Goal: Information Seeking & Learning: Learn about a topic

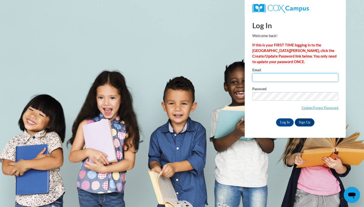
type input "[EMAIL_ADDRESS][DOMAIN_NAME]"
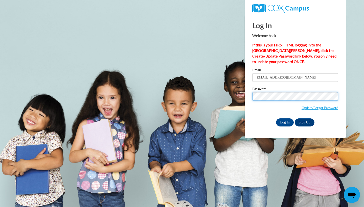
click at [284, 122] on input "Log In" at bounding box center [285, 122] width 18 height 8
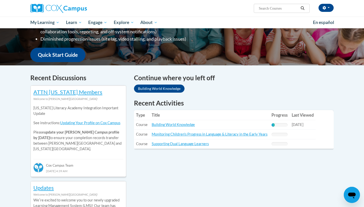
scroll to position [120, 0]
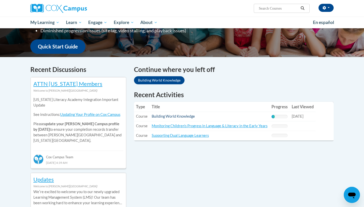
click at [189, 118] on link "Building World Knowledge" at bounding box center [173, 116] width 43 height 4
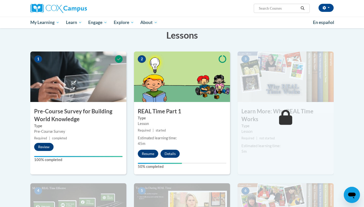
scroll to position [81, 0]
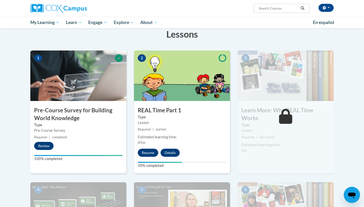
click at [149, 153] on button "Resume" at bounding box center [148, 153] width 20 height 8
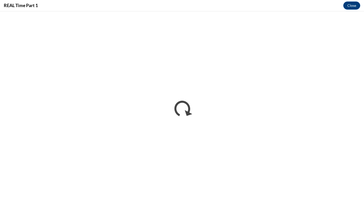
scroll to position [0, 0]
